Goal: Task Accomplishment & Management: Use online tool/utility

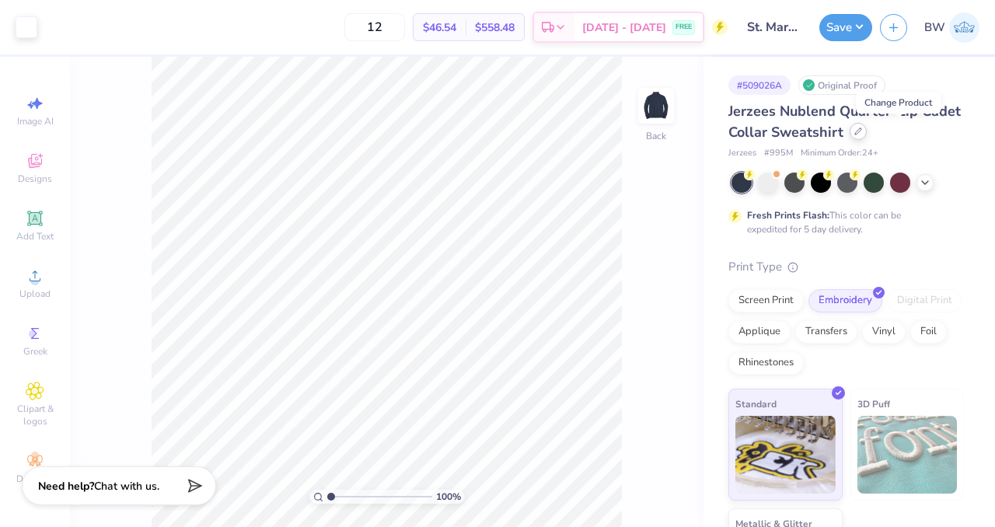
click at [862, 131] on icon at bounding box center [858, 131] width 8 height 8
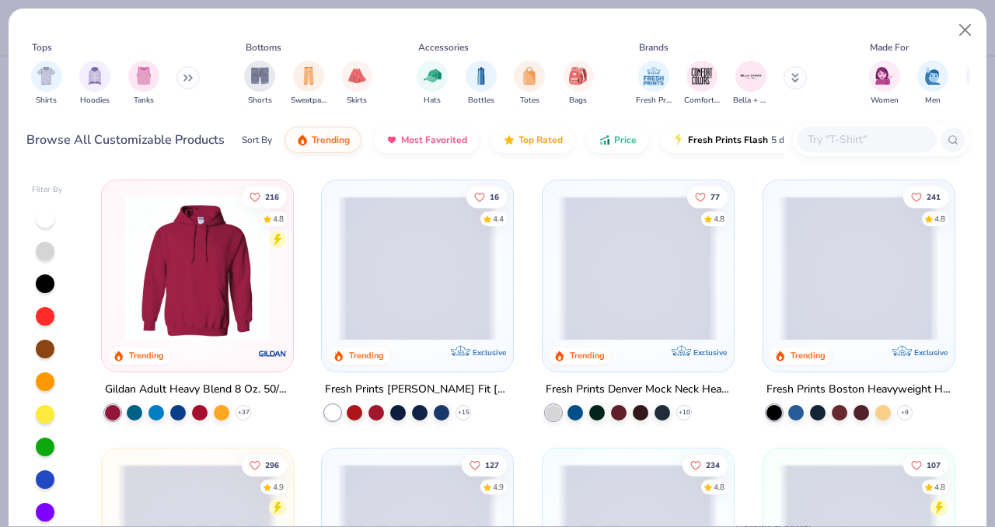
click at [867, 138] on input "text" at bounding box center [866, 140] width 120 height 18
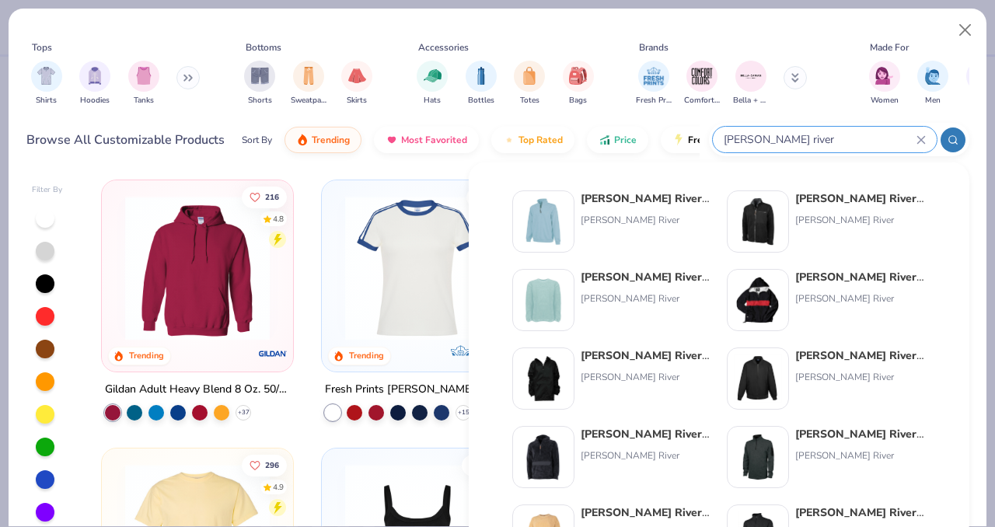
type input "charles river"
click at [682, 200] on div "Charles River Adult Crosswind Quarter Zip Sweatshirt" at bounding box center [646, 198] width 131 height 16
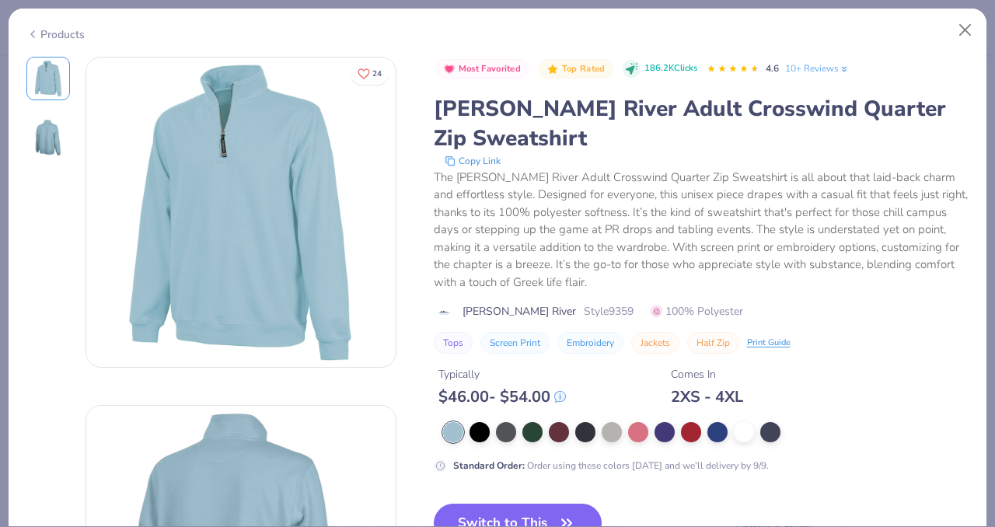
scroll to position [113, 0]
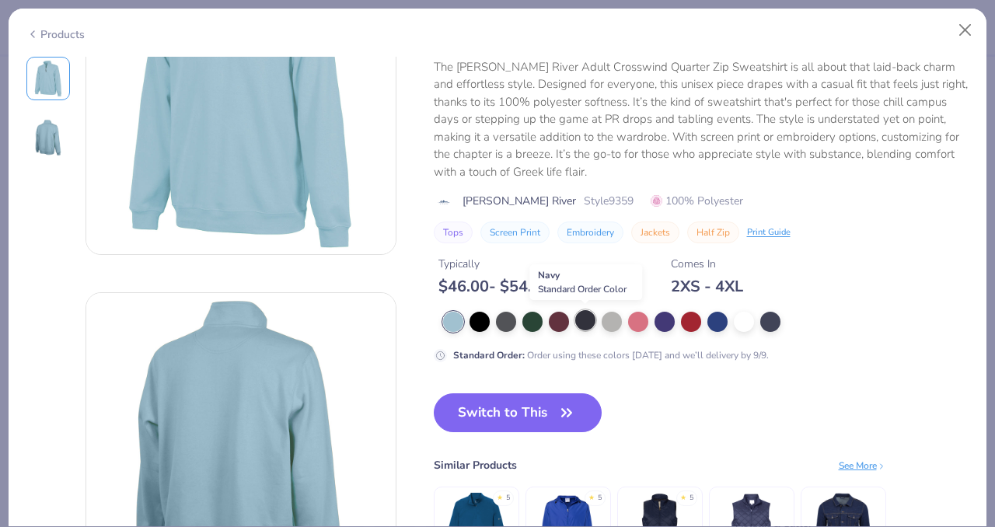
click at [581, 324] on div at bounding box center [585, 320] width 20 height 20
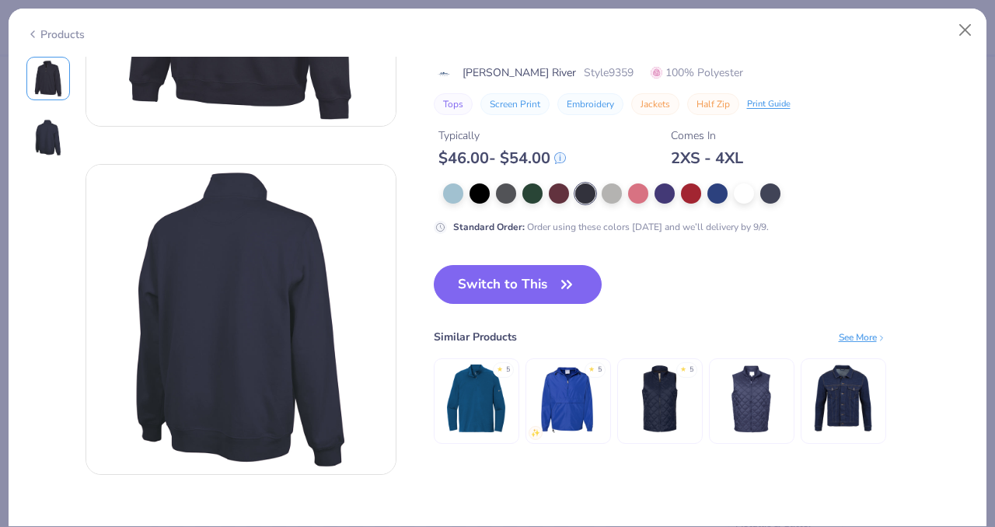
scroll to position [246, 0]
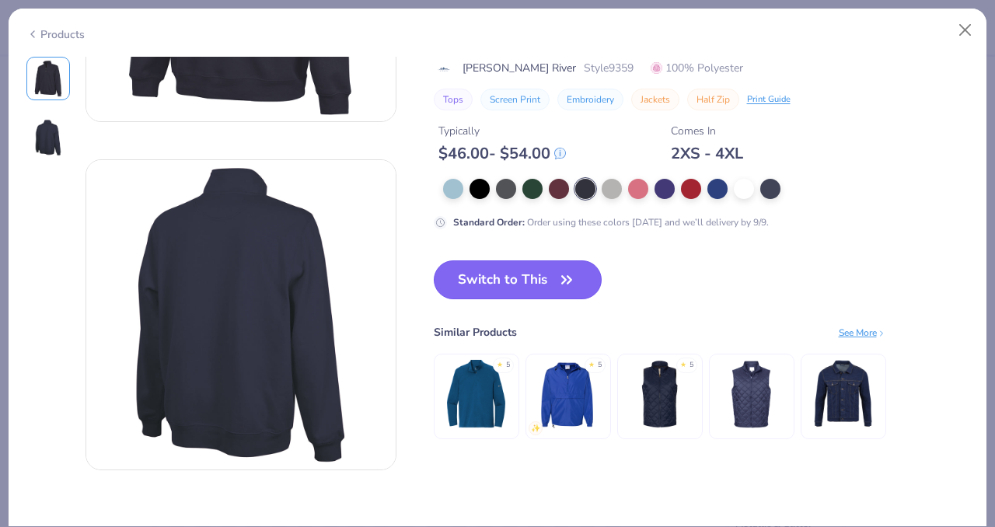
click at [506, 284] on button "Switch to This" at bounding box center [518, 279] width 169 height 39
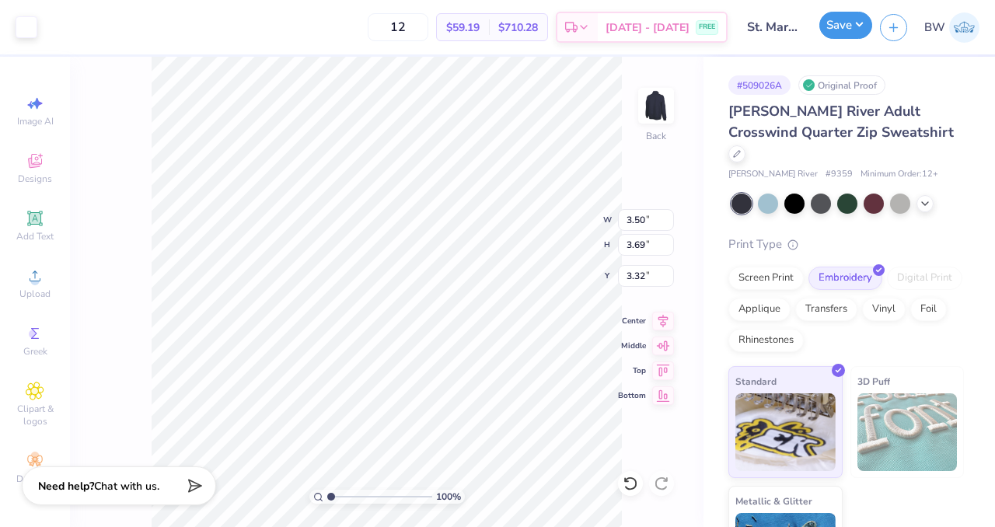
click at [834, 26] on button "Save" at bounding box center [845, 25] width 53 height 27
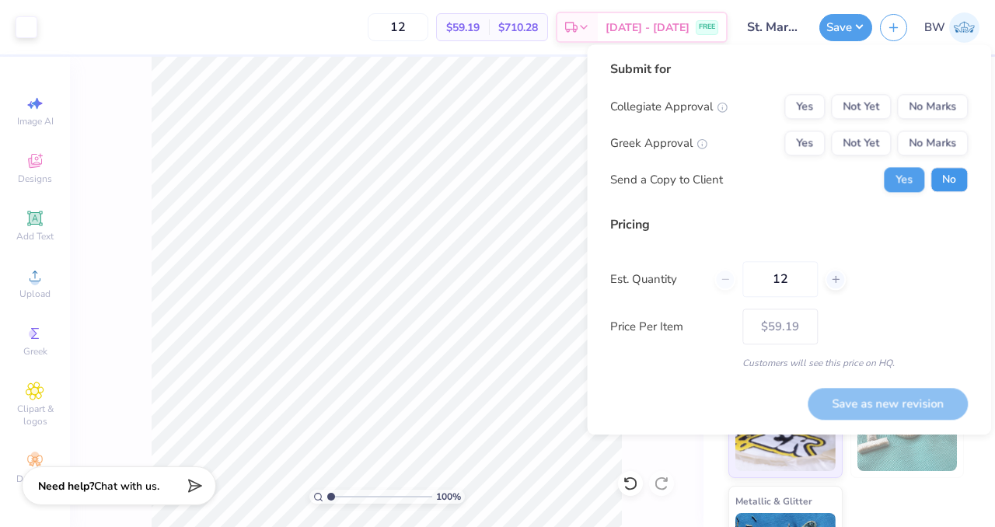
click at [948, 180] on button "No" at bounding box center [948, 179] width 37 height 25
click at [957, 140] on button "No Marks" at bounding box center [932, 143] width 71 height 25
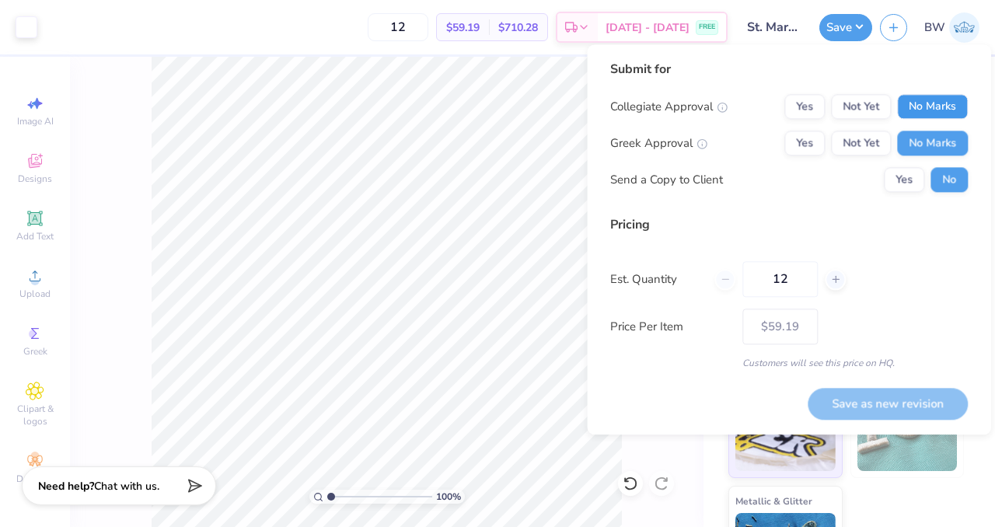
click at [950, 114] on button "No Marks" at bounding box center [932, 106] width 71 height 25
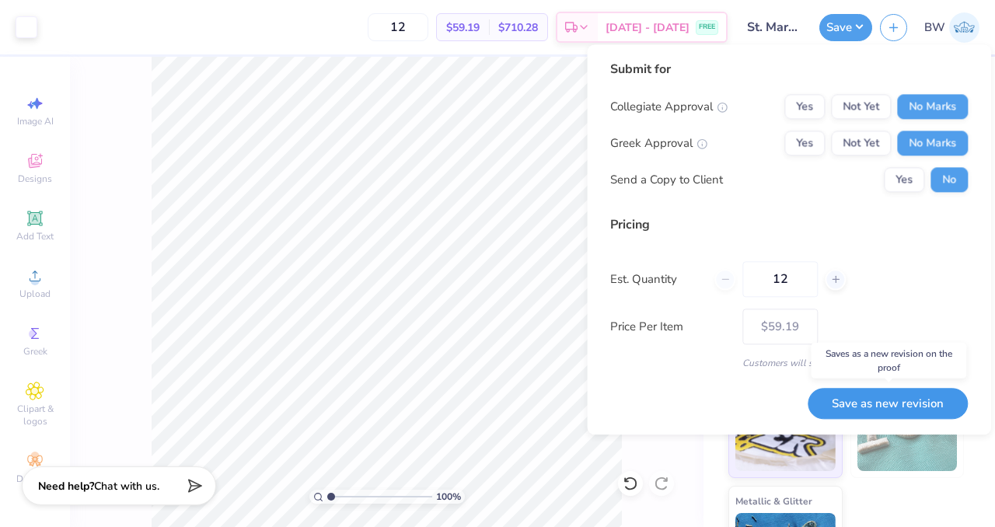
click at [874, 401] on button "Save as new revision" at bounding box center [888, 404] width 160 height 32
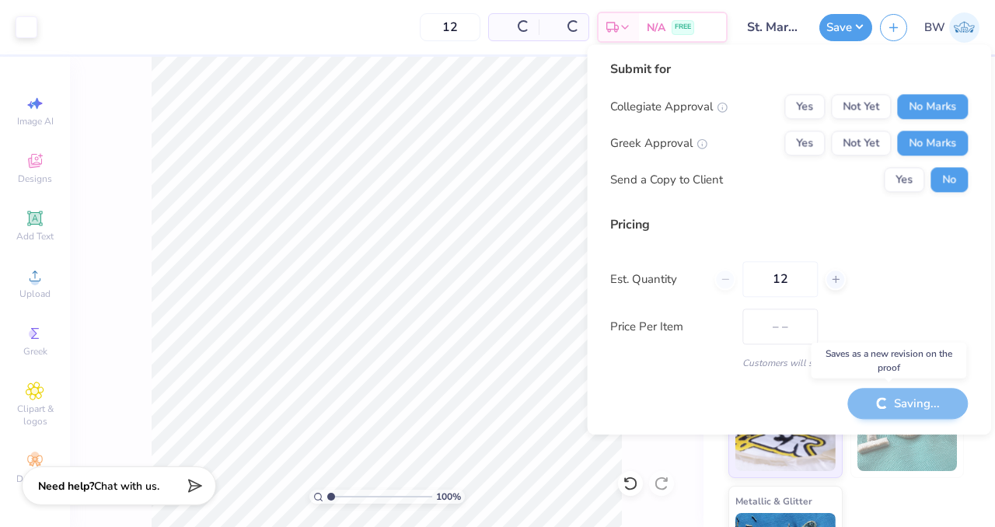
type input "$59.19"
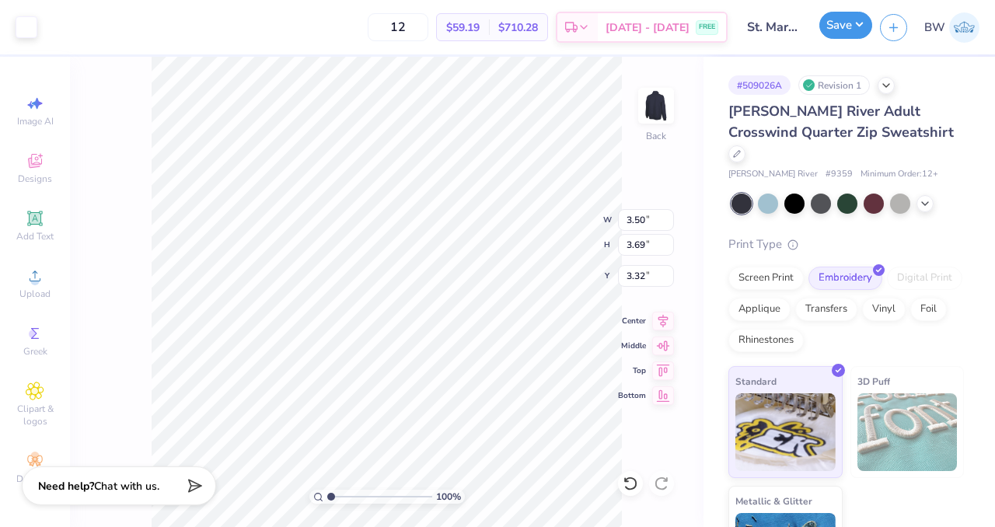
click at [831, 30] on button "Save" at bounding box center [845, 25] width 53 height 27
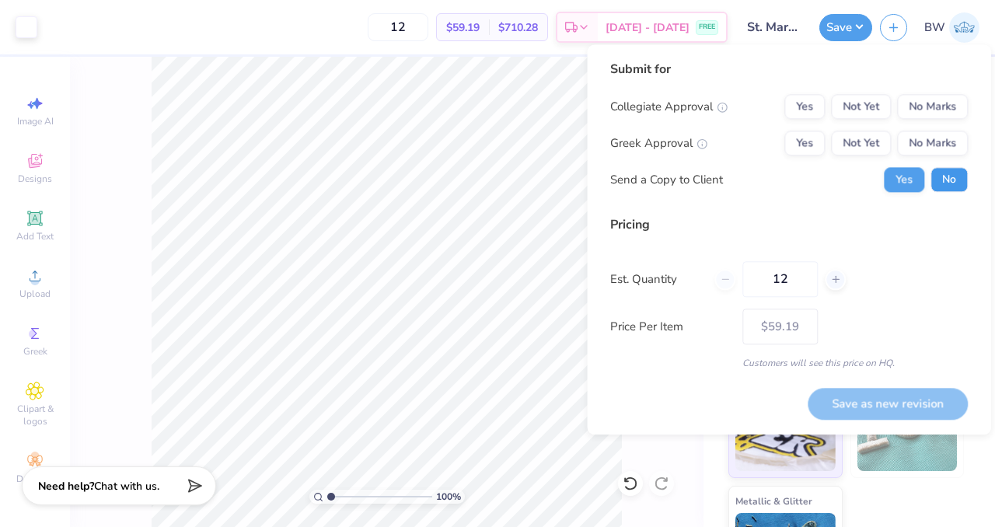
click at [948, 186] on button "No" at bounding box center [948, 179] width 37 height 25
click at [942, 130] on div "Collegiate Approval Yes Not Yet No Marks Greek Approval Yes Not Yet No Marks Se…" at bounding box center [789, 143] width 358 height 98
click at [939, 145] on button "No Marks" at bounding box center [932, 143] width 71 height 25
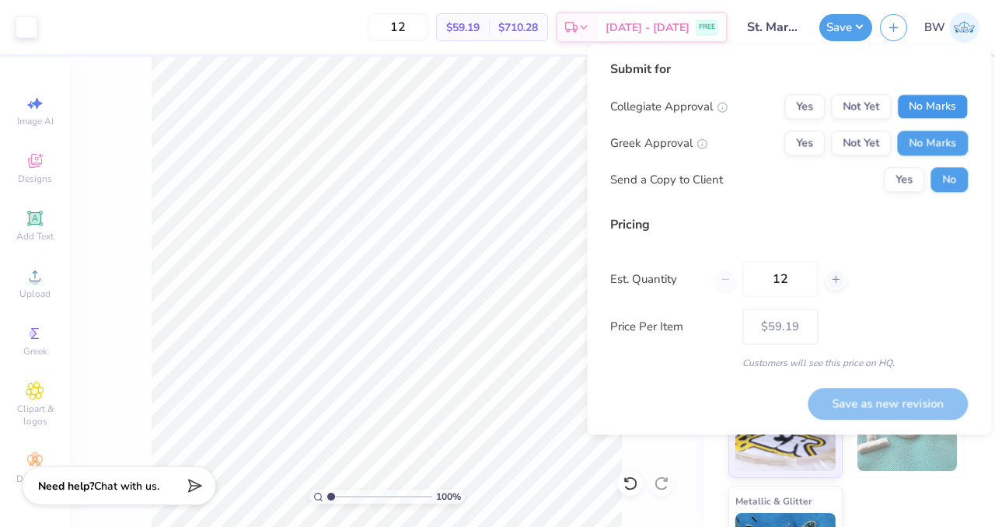
click at [936, 108] on button "No Marks" at bounding box center [932, 106] width 71 height 25
click at [880, 407] on button "Save as new revision" at bounding box center [888, 404] width 160 height 32
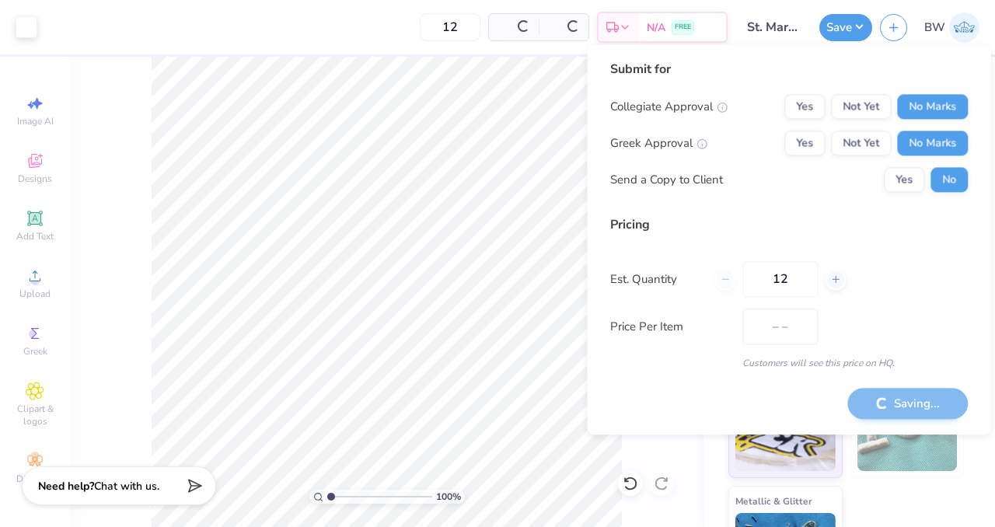
type input "$59.19"
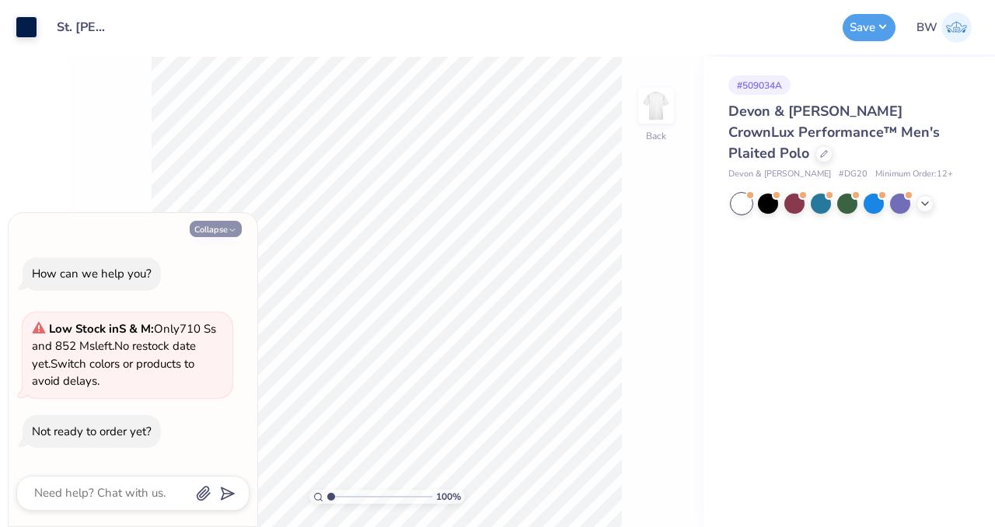
click at [227, 224] on button "Collapse" at bounding box center [216, 229] width 52 height 16
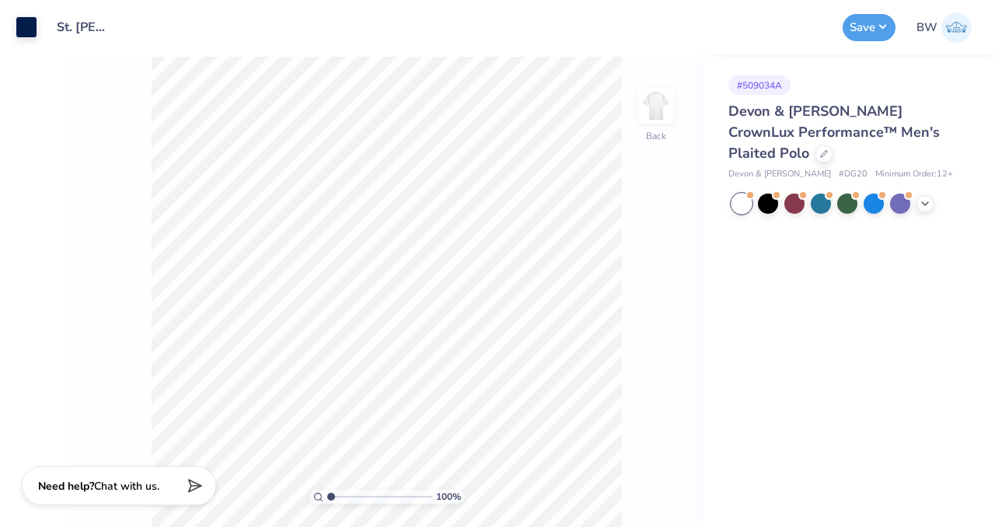
click at [935, 205] on div at bounding box center [847, 204] width 232 height 20
click at [921, 203] on icon at bounding box center [925, 202] width 12 height 12
click at [740, 230] on div at bounding box center [741, 228] width 20 height 20
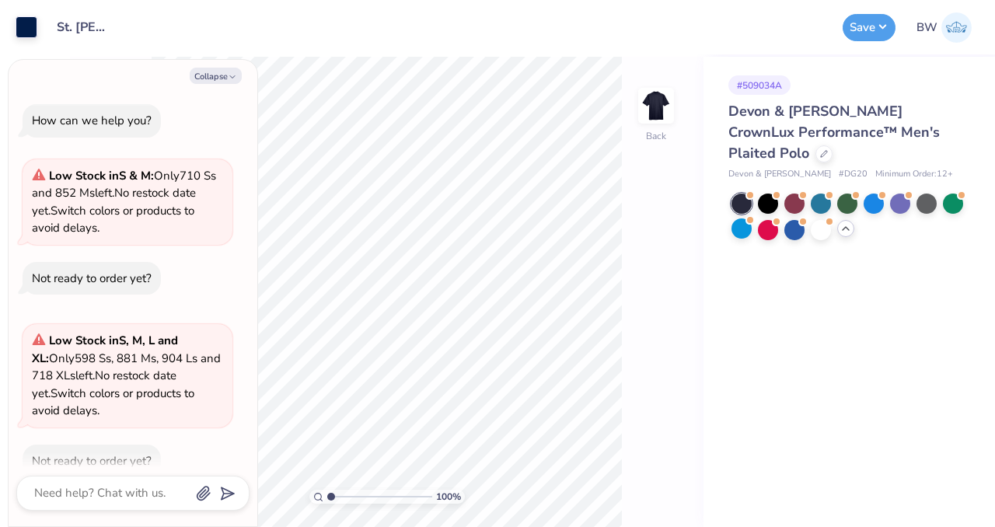
scroll to position [29, 0]
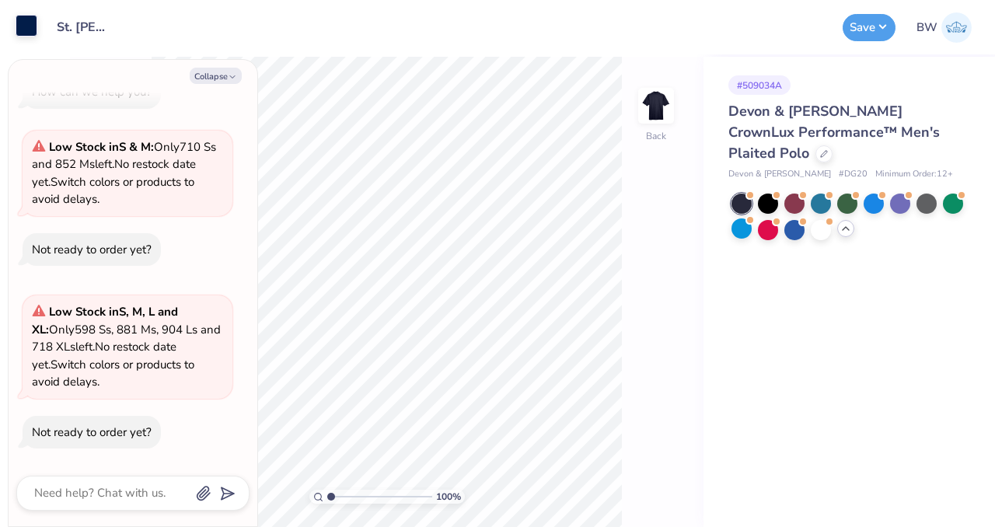
click at [33, 29] on div at bounding box center [27, 26] width 22 height 22
type textarea "x"
click at [30, 30] on div at bounding box center [27, 27] width 22 height 22
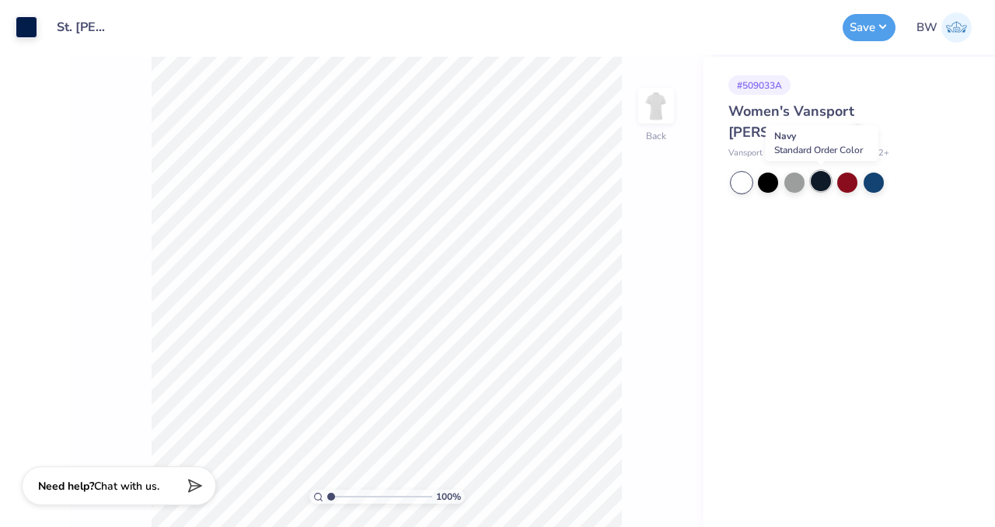
click at [825, 187] on div at bounding box center [821, 181] width 20 height 20
click at [13, 32] on div "Art colors" at bounding box center [18, 27] width 37 height 54
click at [25, 27] on div at bounding box center [27, 26] width 22 height 22
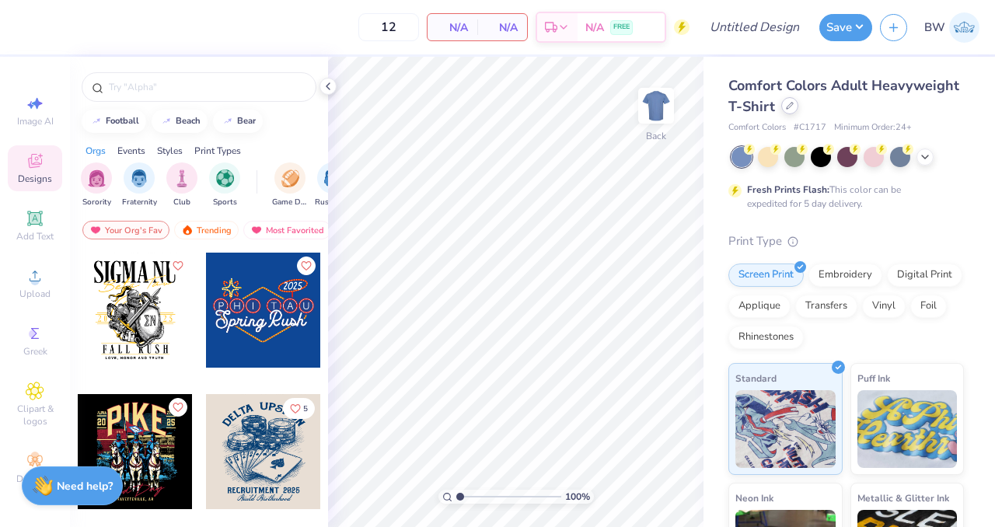
click at [872, 112] on div "Comfort Colors Adult Heavyweight T-Shirt" at bounding box center [846, 96] width 236 height 42
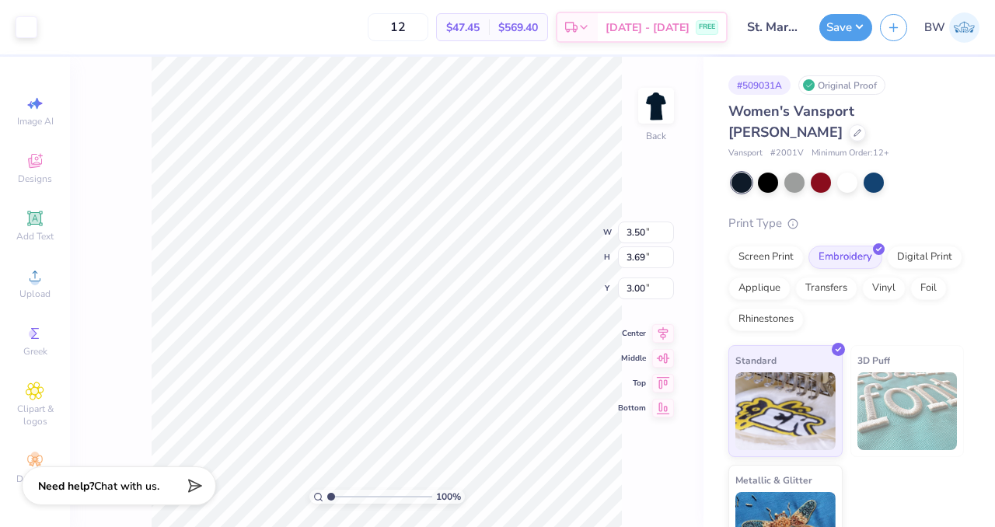
type input "2.41"
type input "2.55"
type input "2.46"
type input "2.59"
click at [839, 32] on button "Save" at bounding box center [845, 25] width 53 height 27
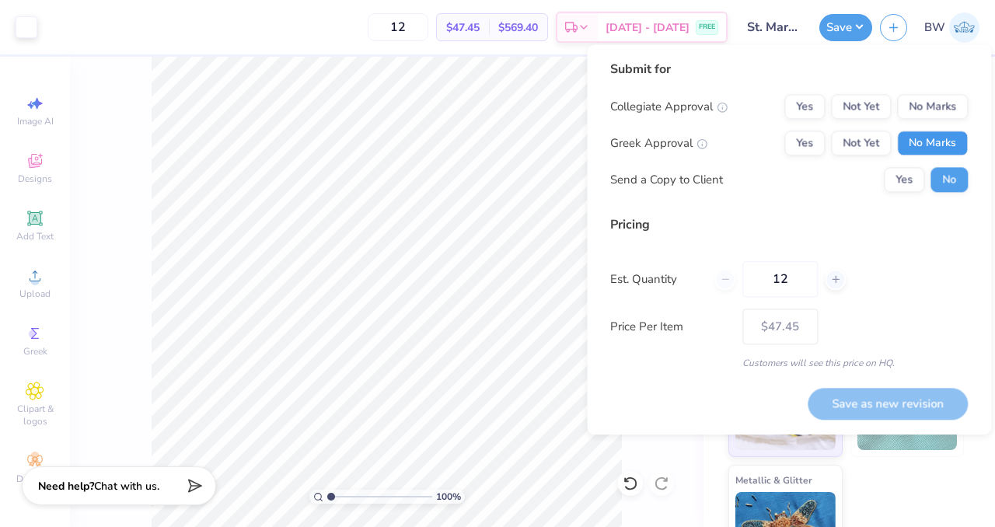
click at [921, 148] on button "No Marks" at bounding box center [932, 143] width 71 height 25
click at [926, 113] on button "No Marks" at bounding box center [932, 106] width 71 height 25
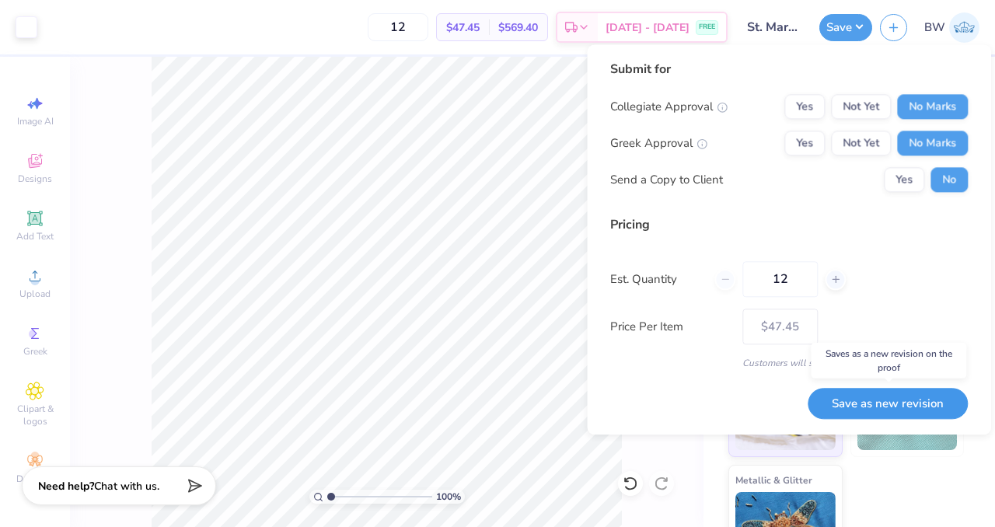
click at [900, 394] on button "Save as new revision" at bounding box center [888, 404] width 160 height 32
type input "$47.45"
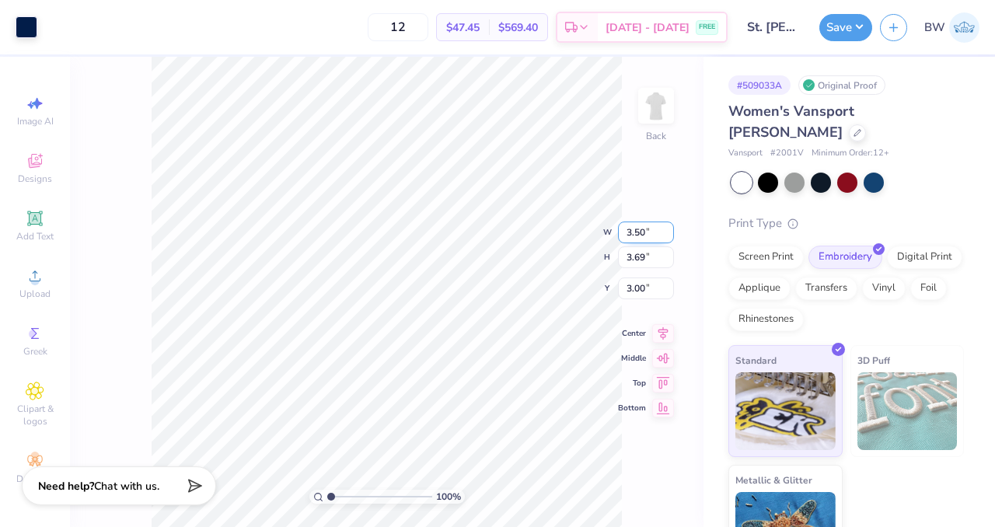
click at [635, 234] on input "3.50" at bounding box center [646, 233] width 56 height 22
type input "6.03"
type input "6.36"
type input "1.67"
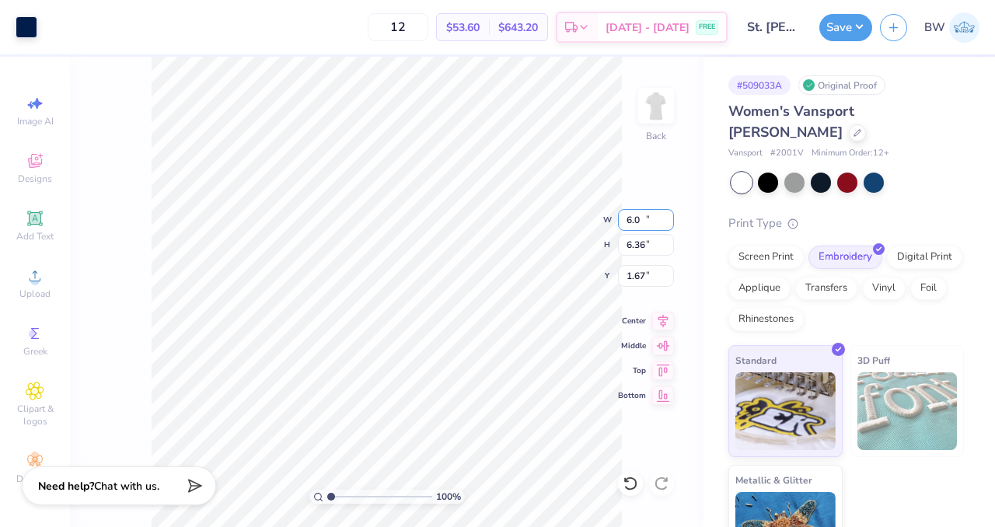
type input "6"
type input "2.50"
type input "2.64"
type input "3.53"
type input "3.00"
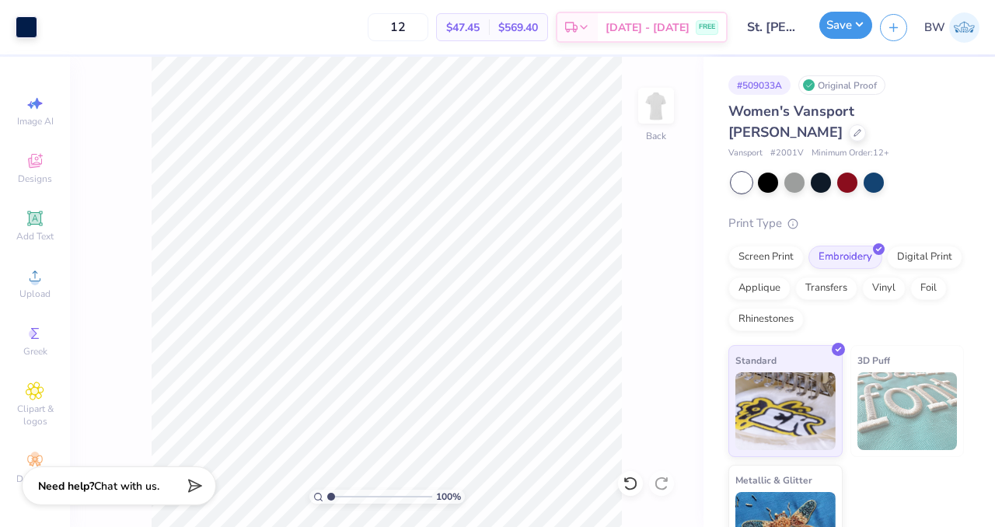
click at [841, 26] on button "Save" at bounding box center [845, 25] width 53 height 27
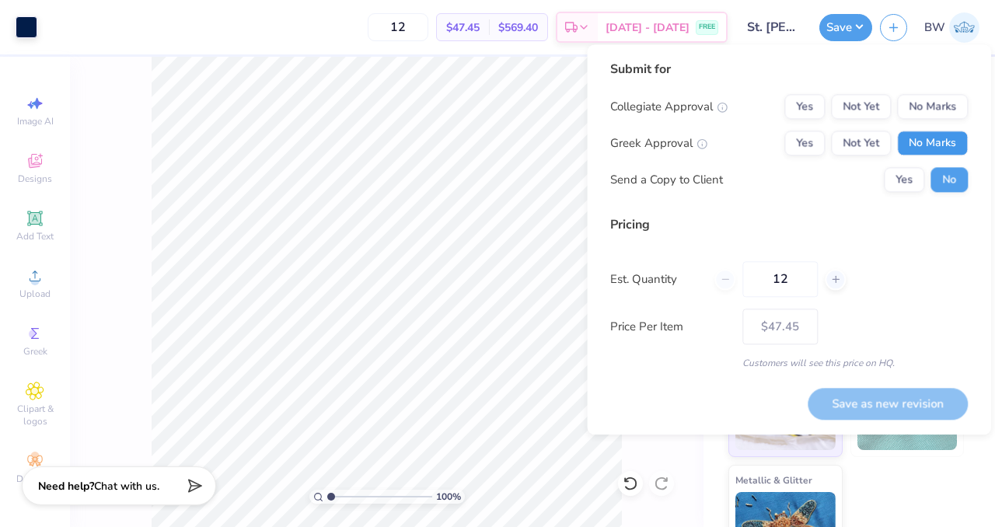
click at [947, 141] on button "No Marks" at bounding box center [932, 143] width 71 height 25
click at [936, 110] on button "No Marks" at bounding box center [932, 106] width 71 height 25
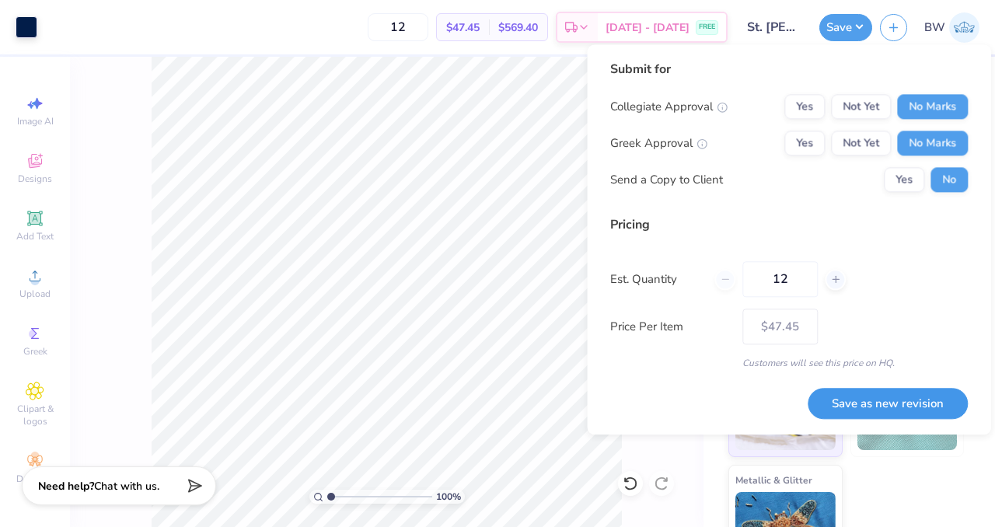
click at [877, 407] on button "Save as new revision" at bounding box center [888, 404] width 160 height 32
type input "$47.45"
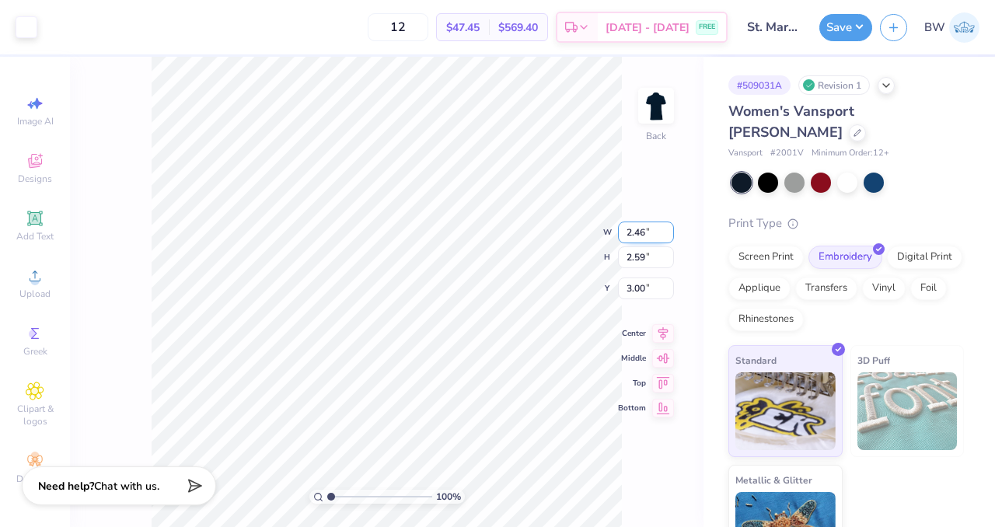
click at [633, 234] on input "2.46" at bounding box center [646, 233] width 56 height 22
type input "2.50"
type input "2.64"
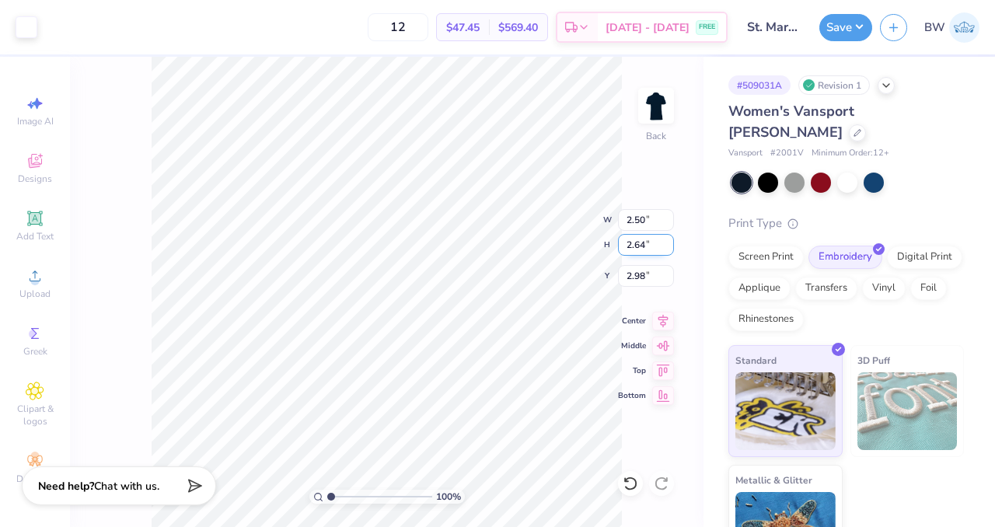
type input "3.00"
click at [836, 37] on button "Save" at bounding box center [845, 25] width 53 height 27
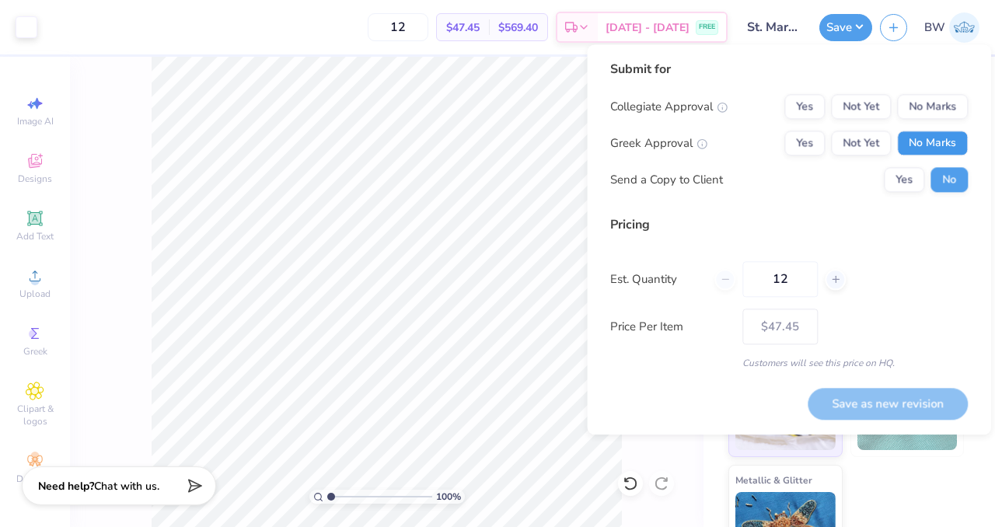
click at [942, 154] on button "No Marks" at bounding box center [932, 143] width 71 height 25
click at [921, 102] on button "No Marks" at bounding box center [932, 106] width 71 height 25
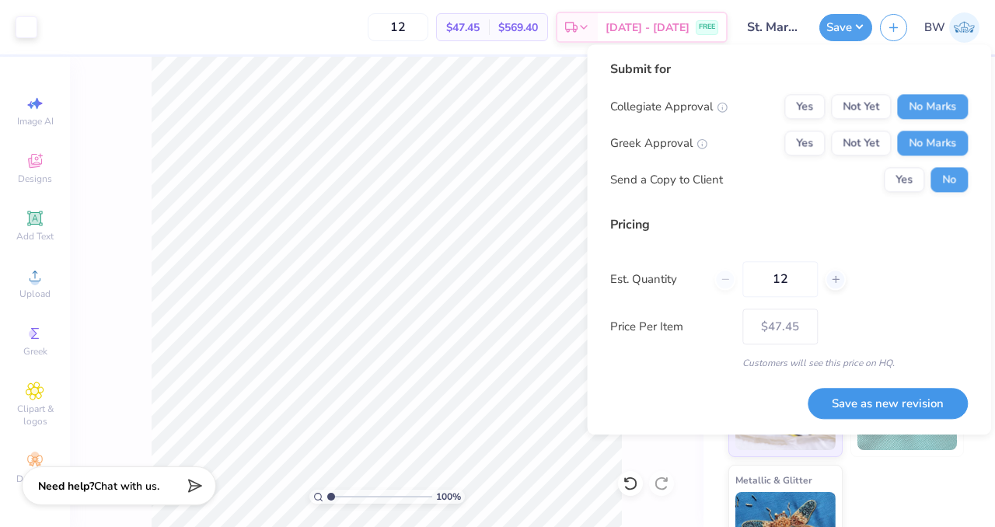
click at [857, 403] on button "Save as new revision" at bounding box center [888, 404] width 160 height 32
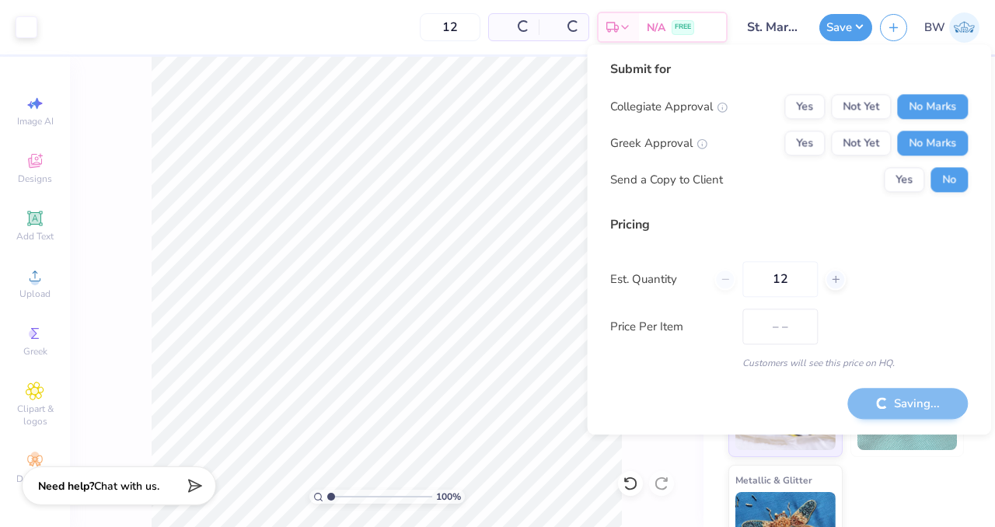
type input "$47.45"
